Goal: Information Seeking & Learning: Learn about a topic

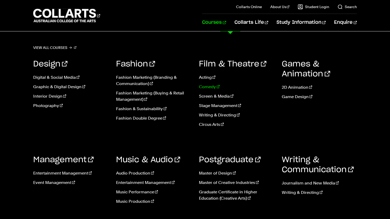
scroll to position [39, 0]
click at [64, 48] on link "View all courses" at bounding box center [54, 47] width 43 height 7
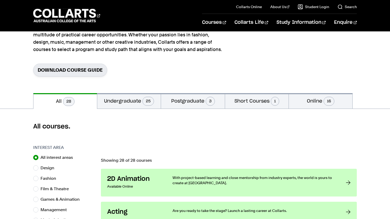
scroll to position [56, 0]
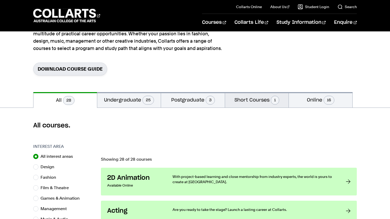
click at [258, 100] on button "Short Courses 1" at bounding box center [257, 99] width 64 height 15
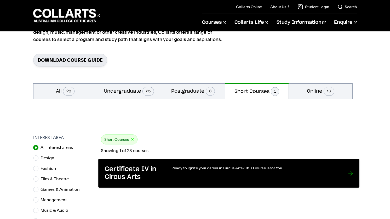
scroll to position [56, 0]
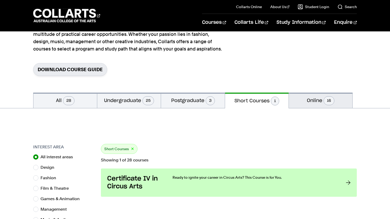
click at [320, 97] on button "Online 16" at bounding box center [321, 100] width 64 height 15
radio input "false"
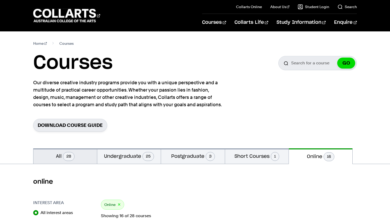
click at [72, 155] on span "28" at bounding box center [68, 156] width 11 height 9
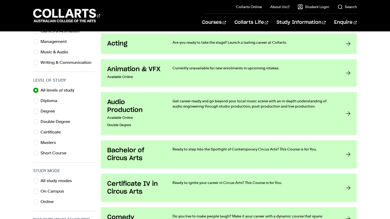
scroll to position [222, 0]
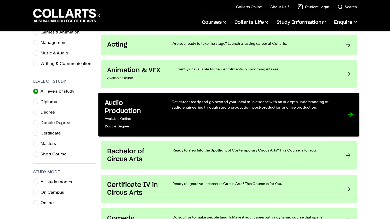
click at [206, 110] on div "Get career-ready and go beyond your local music scene with an in-depth understa…" at bounding box center [254, 114] width 166 height 31
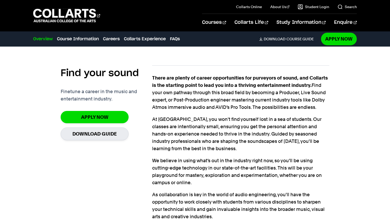
scroll to position [331, 0]
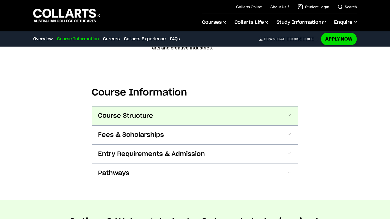
click at [194, 112] on button "Course Structure" at bounding box center [195, 115] width 206 height 19
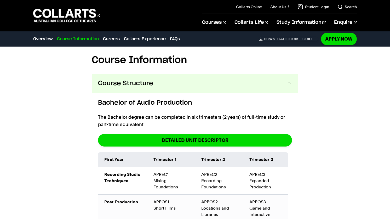
scroll to position [524, 0]
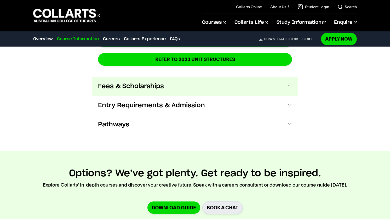
click at [204, 88] on button "Fees & Scholarships" at bounding box center [195, 86] width 206 height 19
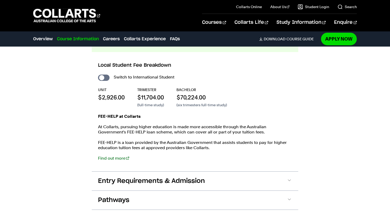
scroll to position [964, 0]
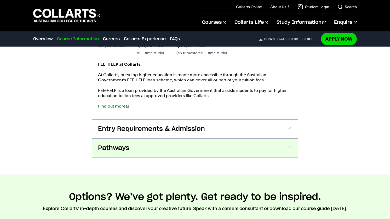
click at [291, 153] on button "Pathways" at bounding box center [195, 148] width 206 height 19
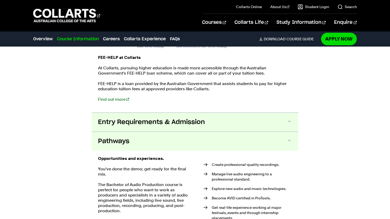
click at [285, 128] on button "Entry Requirements & Admission" at bounding box center [195, 122] width 206 height 19
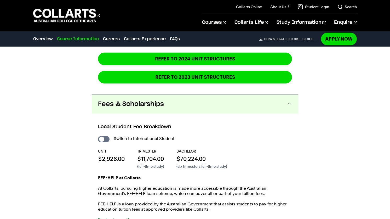
scroll to position [900, 0]
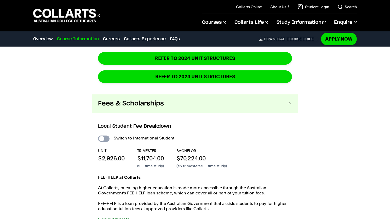
click at [100, 140] on input "International Student" at bounding box center [103, 138] width 11 height 6
checkbox input "true"
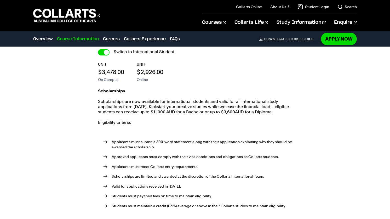
scroll to position [1121, 0]
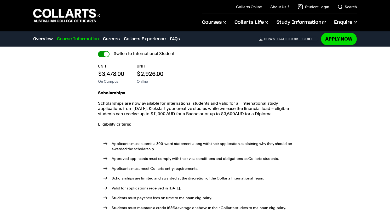
click at [100, 56] on input "International Student" at bounding box center [103, 54] width 11 height 6
checkbox input "false"
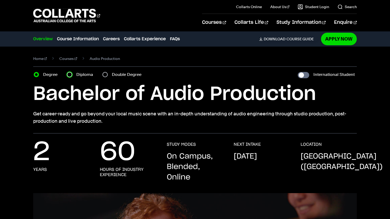
click at [69, 74] on input "Diploma" at bounding box center [69, 74] width 5 height 5
radio input "true"
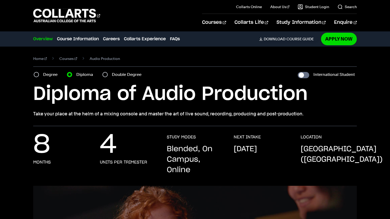
click at [113, 74] on label "Double Degree" at bounding box center [128, 74] width 33 height 7
click at [108, 74] on input "Double Degree" at bounding box center [104, 74] width 5 height 5
radio input "true"
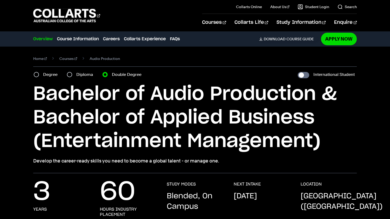
click at [78, 74] on label "Diploma" at bounding box center [86, 74] width 20 height 7
click at [72, 74] on input "Diploma" at bounding box center [69, 74] width 5 height 5
radio input "true"
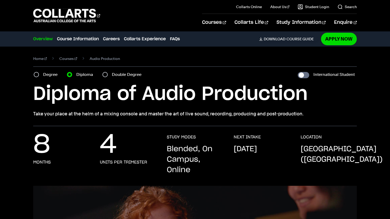
click at [116, 70] on section "Home Courses Audio Production Course variant Degree Diploma Double Degree Inter…" at bounding box center [195, 86] width 324 height 79
click at [116, 77] on label "Double Degree" at bounding box center [128, 74] width 33 height 7
click at [108, 77] on input "Double Degree" at bounding box center [104, 74] width 5 height 5
radio input "true"
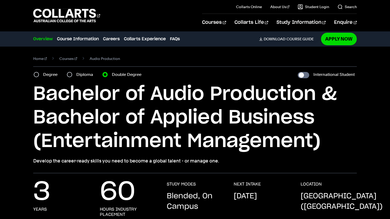
click at [78, 76] on label "Diploma" at bounding box center [86, 74] width 20 height 7
click at [72, 76] on input "Diploma" at bounding box center [69, 74] width 5 height 5
radio input "true"
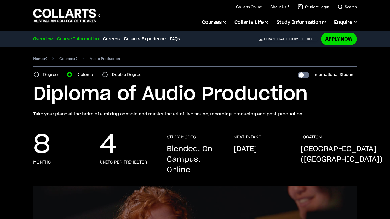
click at [74, 38] on link "Course Information" at bounding box center [78, 39] width 42 height 6
click at [61, 16] on 1 "Go to homepage" at bounding box center [64, 16] width 63 height 14
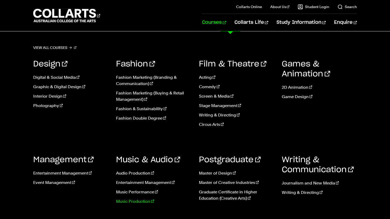
scroll to position [264, 0]
click at [296, 182] on link "Journalism and New Media" at bounding box center [319, 183] width 75 height 6
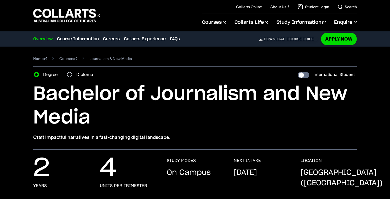
click at [85, 72] on label "Diploma" at bounding box center [86, 74] width 20 height 7
click at [72, 72] on input "Diploma" at bounding box center [69, 74] width 5 height 5
radio input "true"
